Goal: Information Seeking & Learning: Find specific page/section

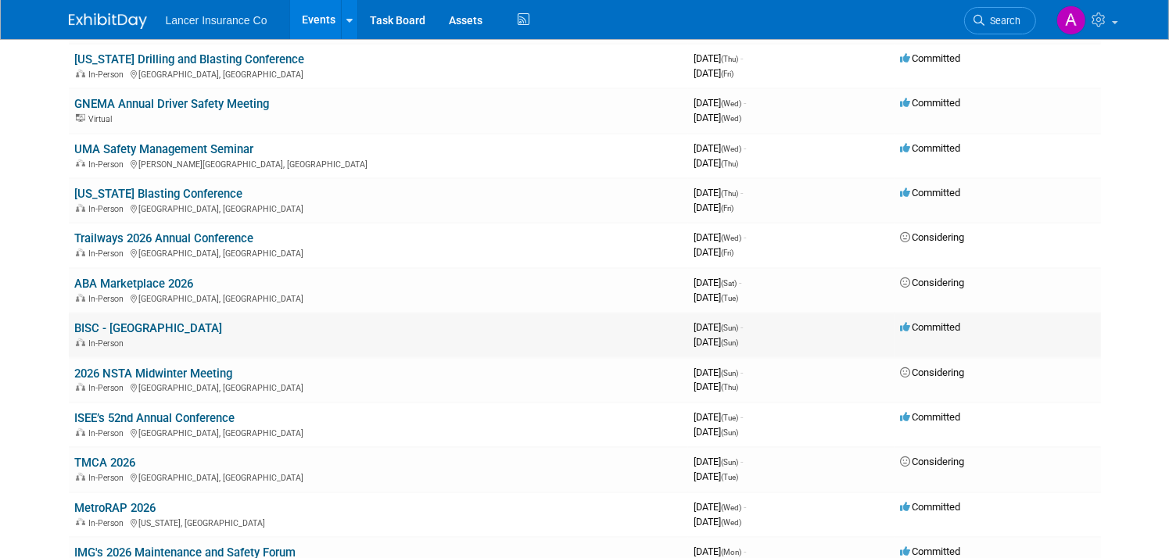
scroll to position [626, 0]
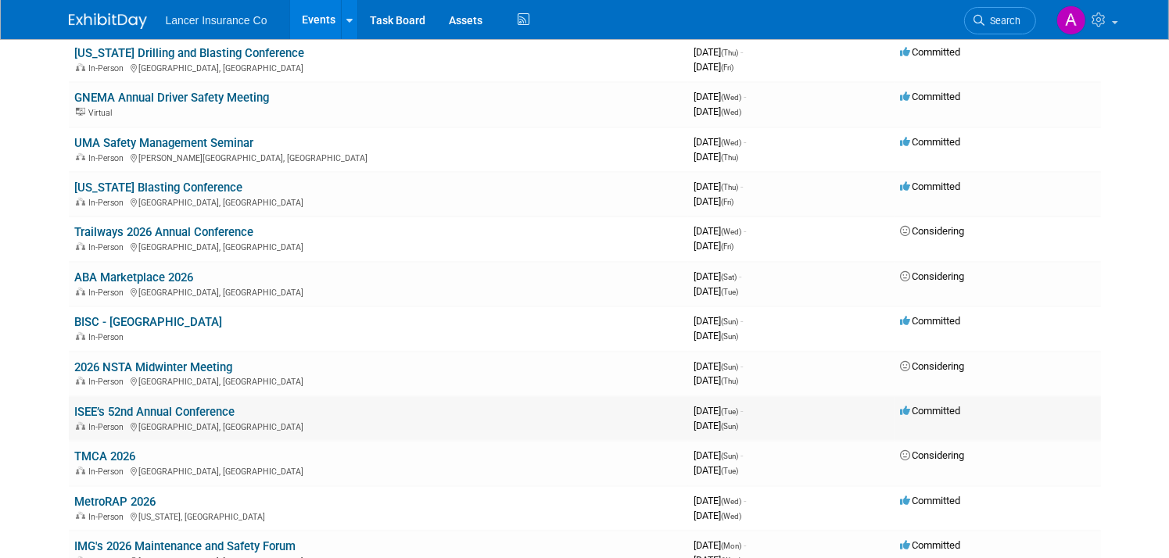
click at [199, 405] on link "ISEE’s 52nd Annual Conference" at bounding box center [155, 412] width 160 height 14
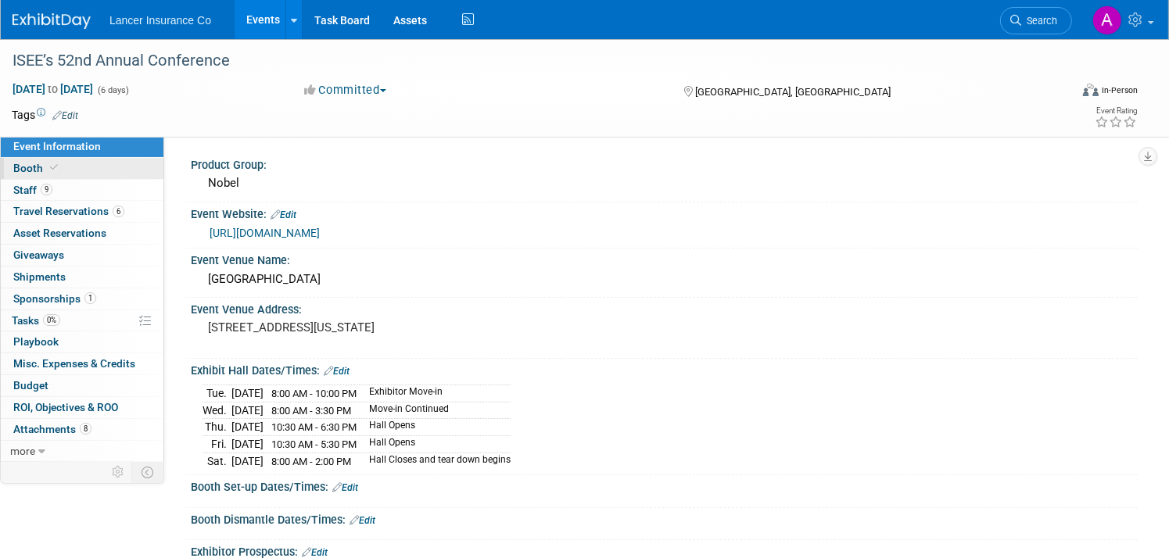
click at [61, 170] on span "Booth" at bounding box center [37, 168] width 48 height 13
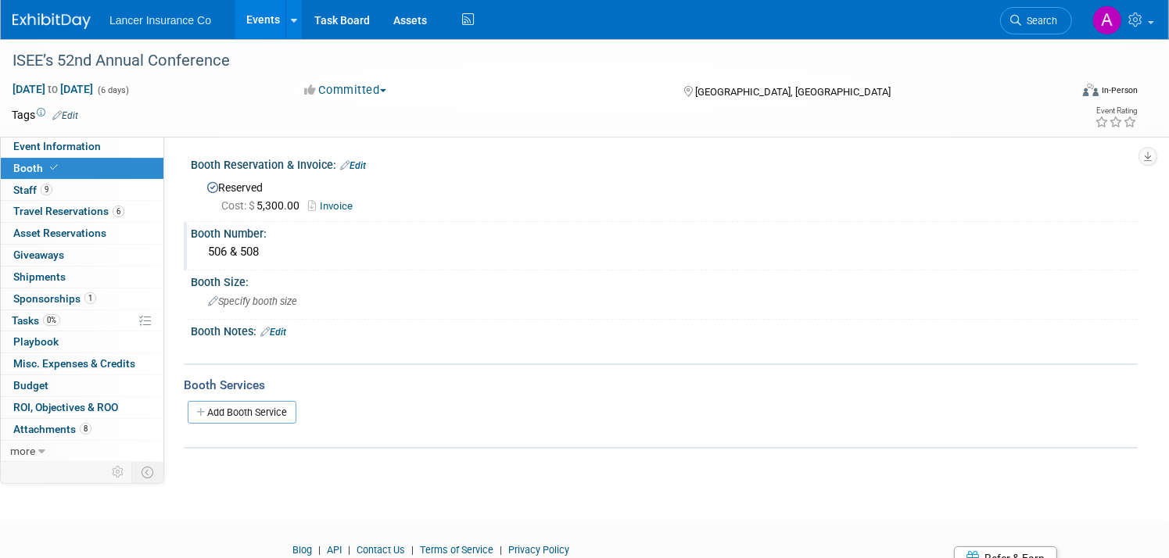
drag, startPoint x: 267, startPoint y: 247, endPoint x: 316, endPoint y: 246, distance: 49.3
click at [316, 246] on div "506 & 508" at bounding box center [665, 252] width 924 height 24
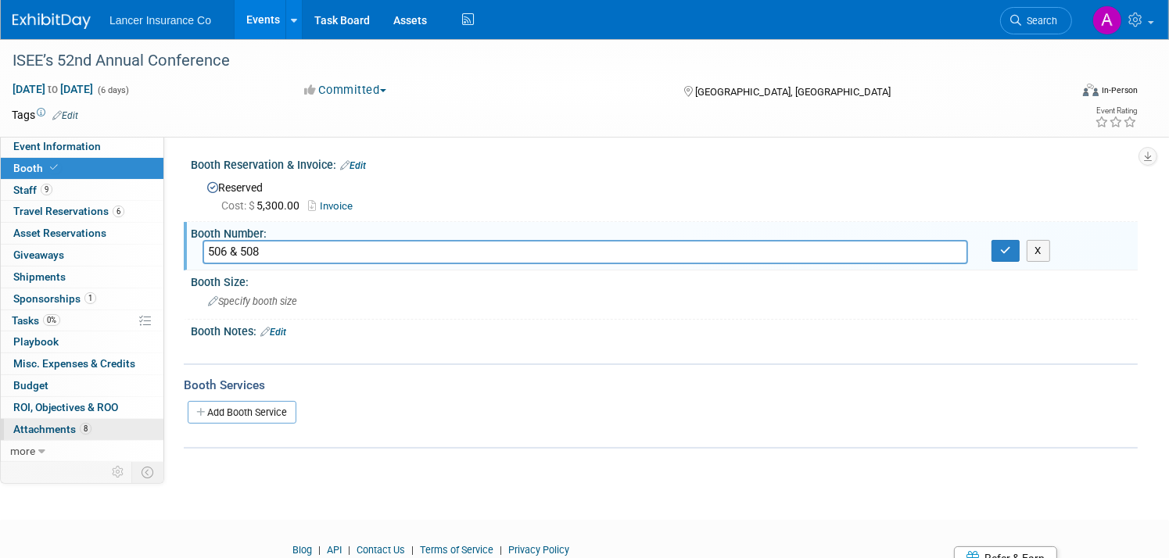
click at [92, 424] on span "Attachments 8" at bounding box center [52, 429] width 78 height 13
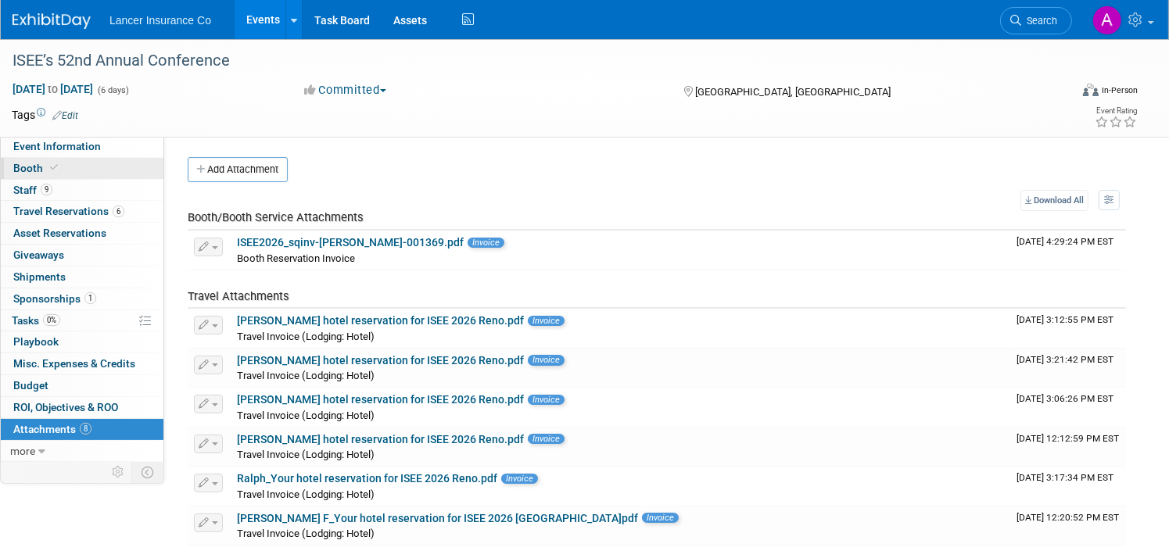
click at [61, 165] on span "Booth" at bounding box center [37, 168] width 48 height 13
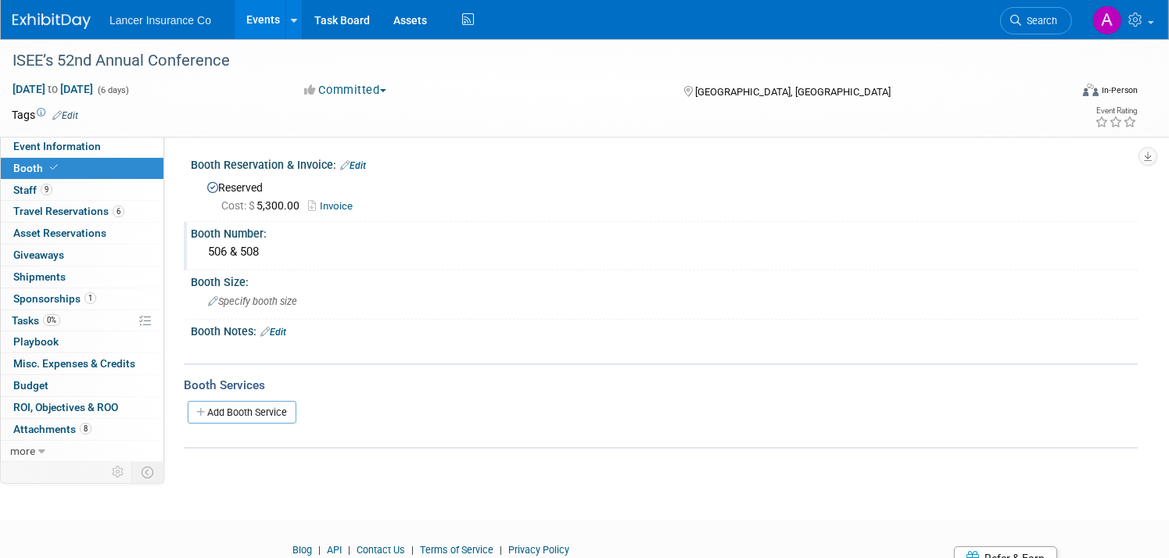
drag, startPoint x: 267, startPoint y: 249, endPoint x: 321, endPoint y: 248, distance: 54.0
click at [321, 248] on div "506 & 508" at bounding box center [665, 252] width 924 height 24
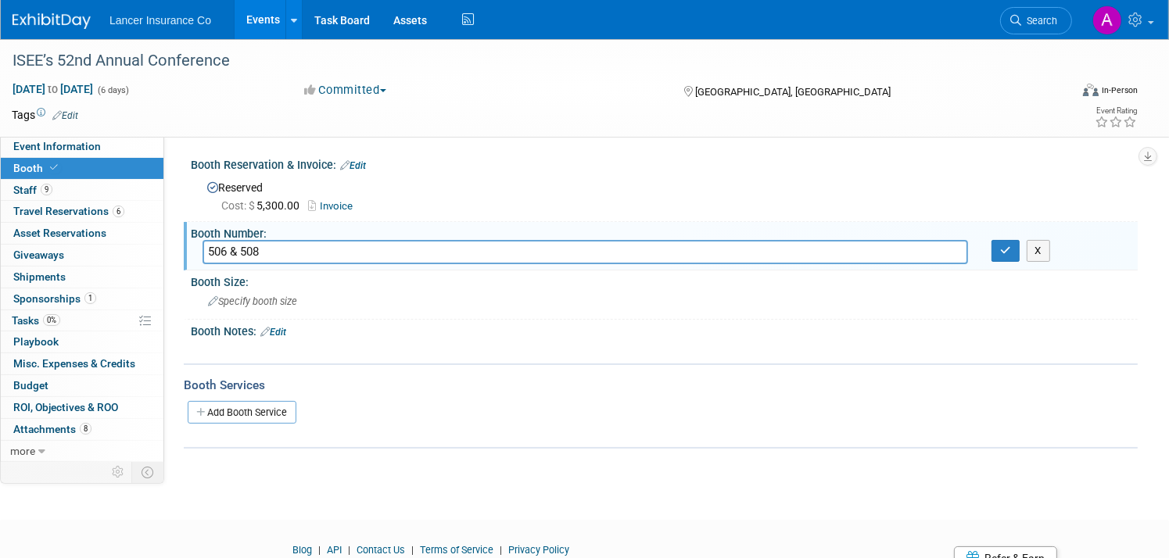
drag, startPoint x: 318, startPoint y: 248, endPoint x: 242, endPoint y: 248, distance: 75.1
click at [242, 248] on div "Booth Number: 506 & 508 506 & 508 X" at bounding box center [661, 246] width 954 height 49
click at [1126, 20] on link at bounding box center [1122, 19] width 77 height 39
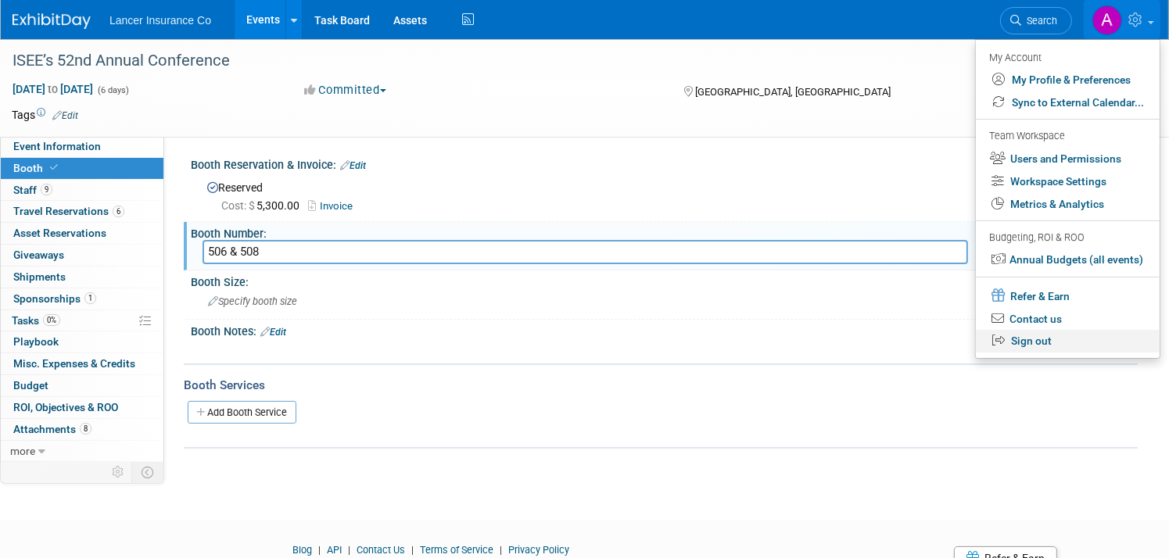
click at [1014, 340] on link "Sign out" at bounding box center [1068, 341] width 184 height 23
